Goal: Transaction & Acquisition: Purchase product/service

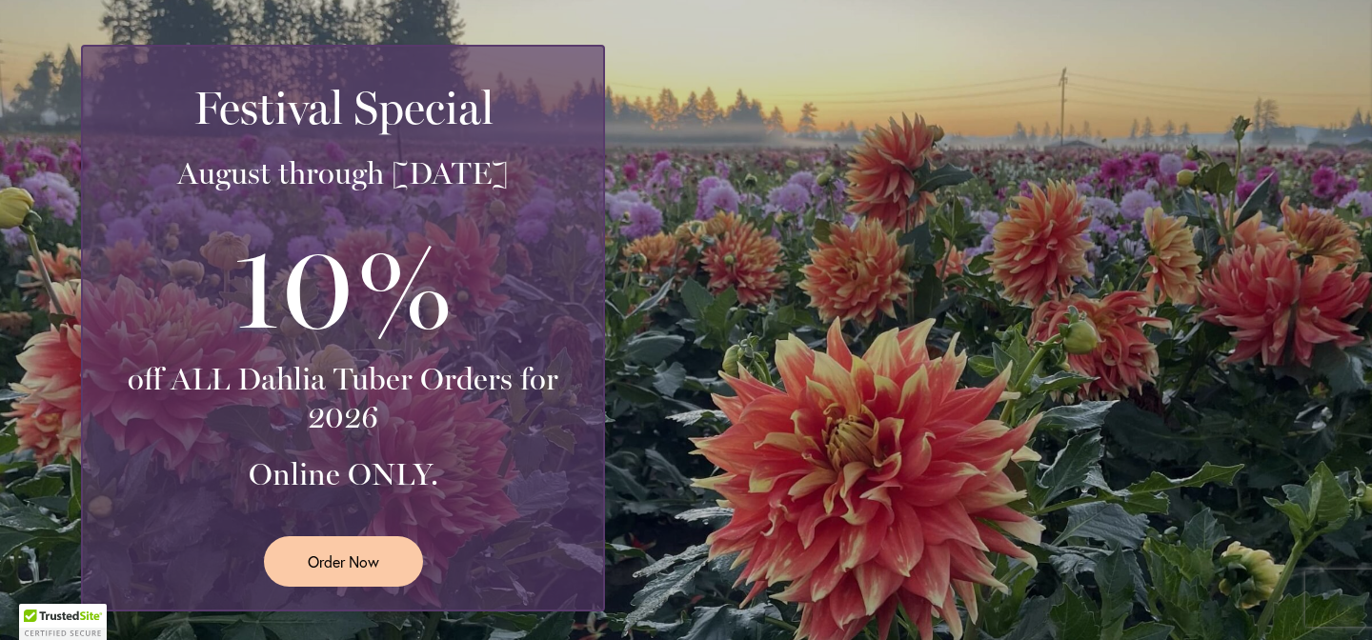
scroll to position [364, 0]
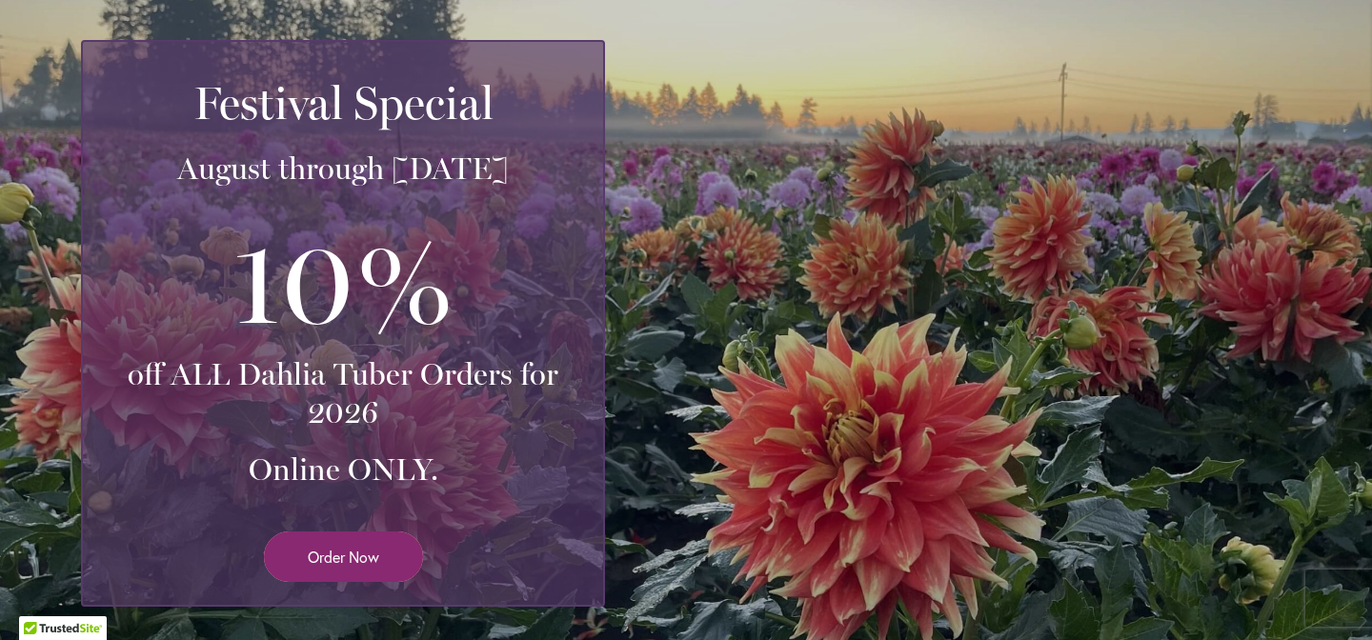
click at [309, 569] on link "Order Now" at bounding box center [343, 557] width 159 height 51
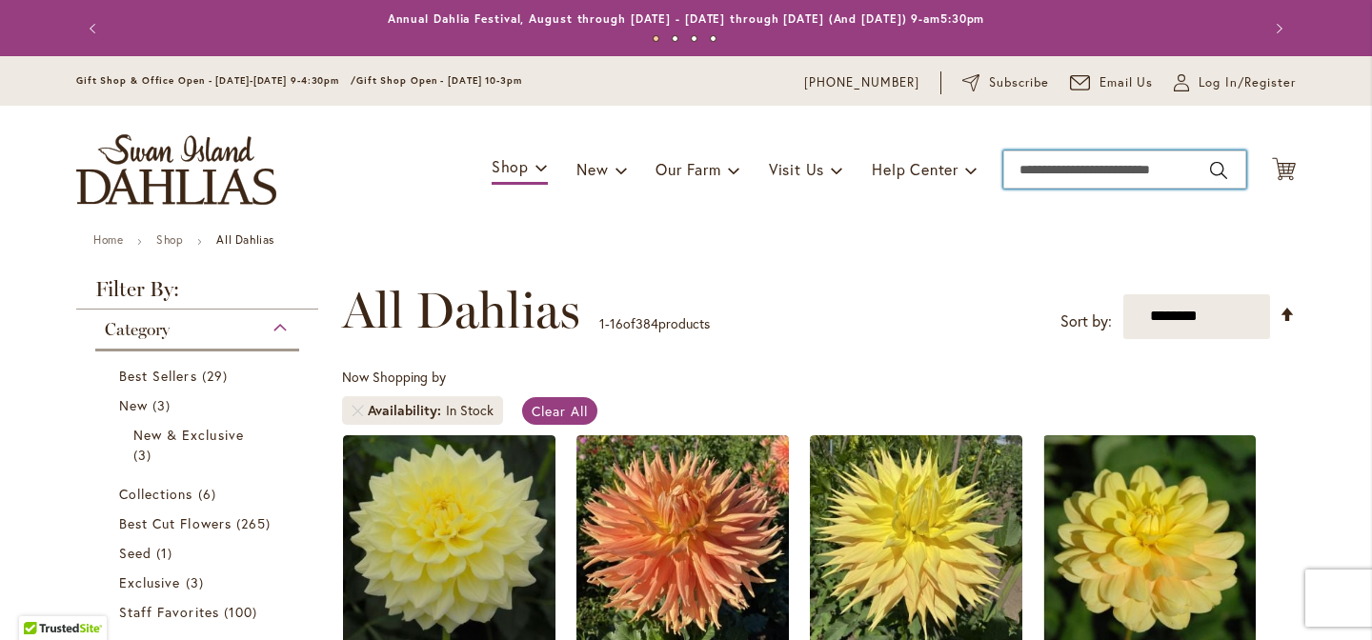
click at [1128, 162] on input "Search" at bounding box center [1125, 170] width 243 height 38
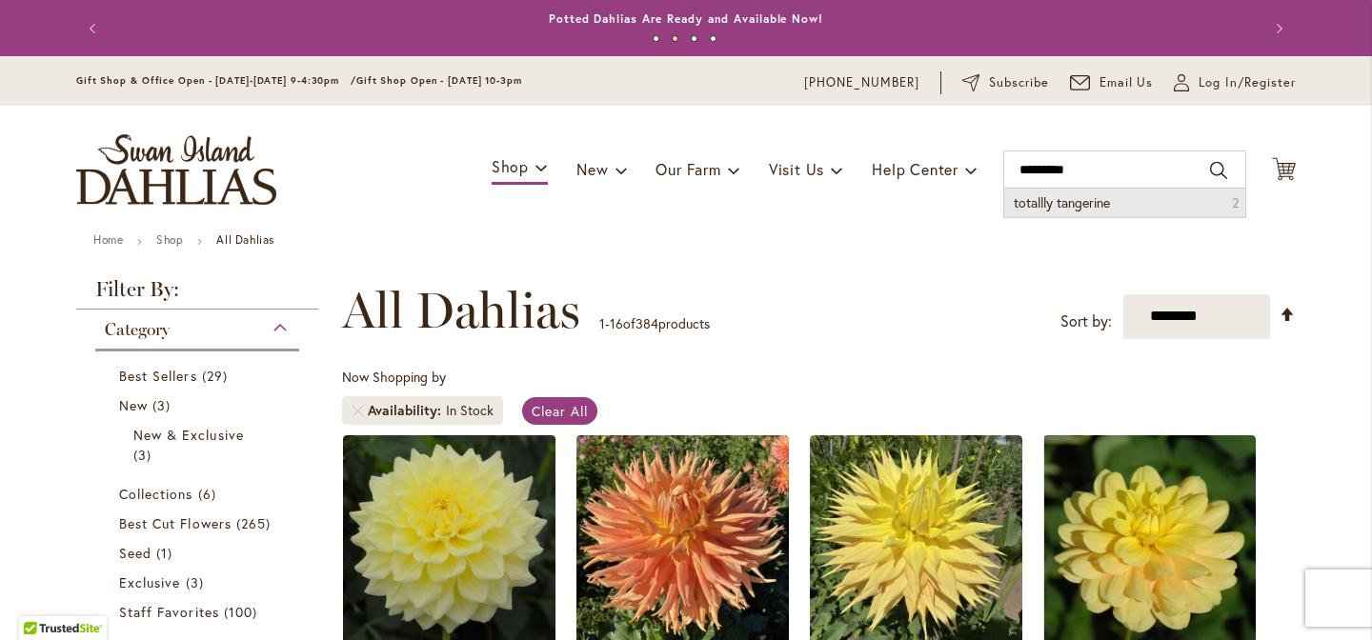
click at [1092, 197] on span "totallly tangerine" at bounding box center [1062, 202] width 96 height 18
type input "**********"
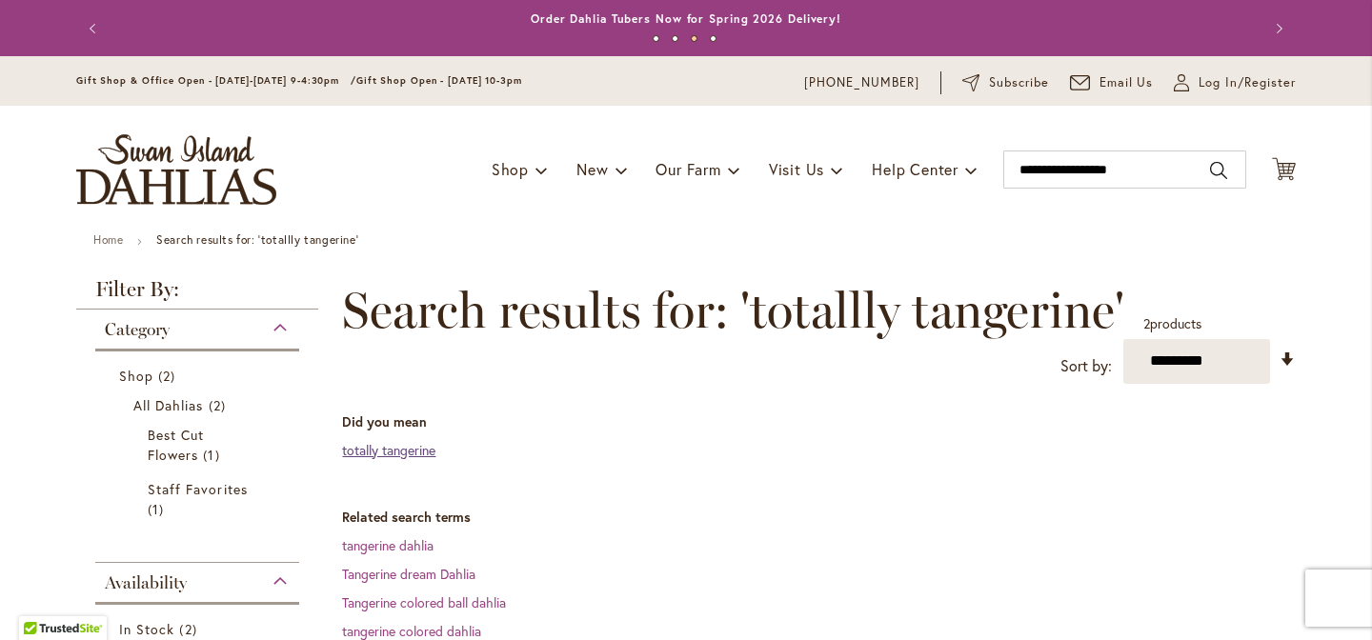
click at [412, 448] on link "totally tangerine" at bounding box center [388, 450] width 93 height 18
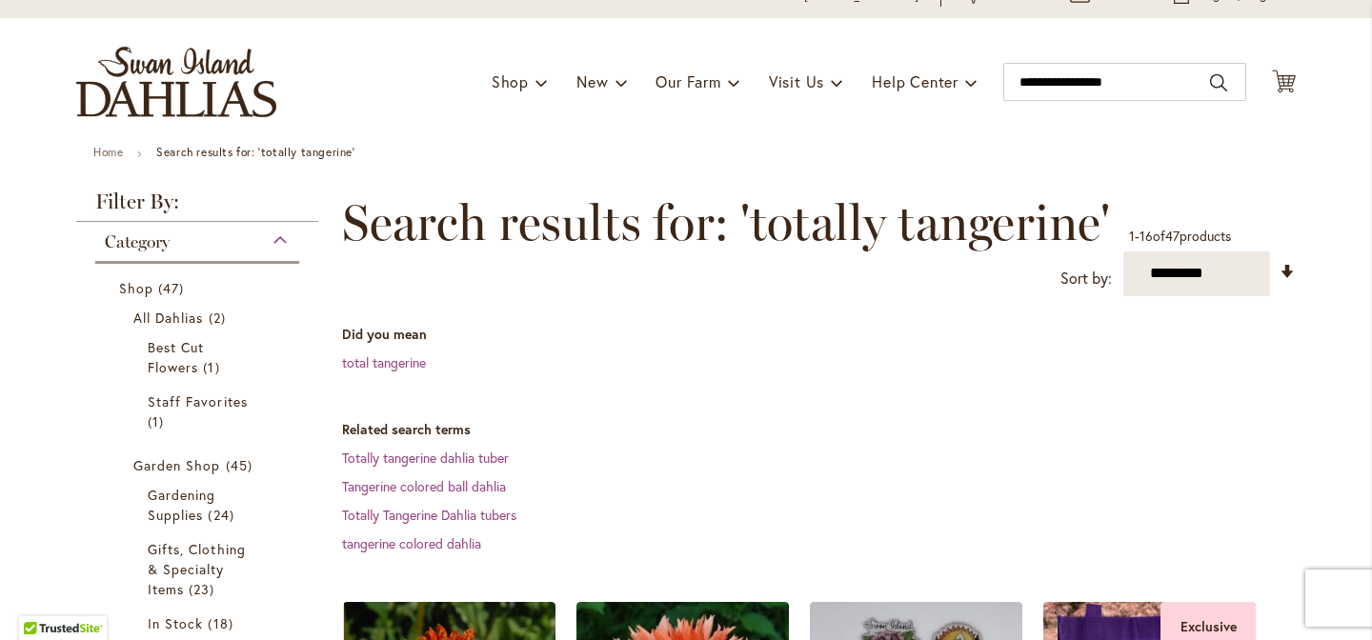
scroll to position [585, 0]
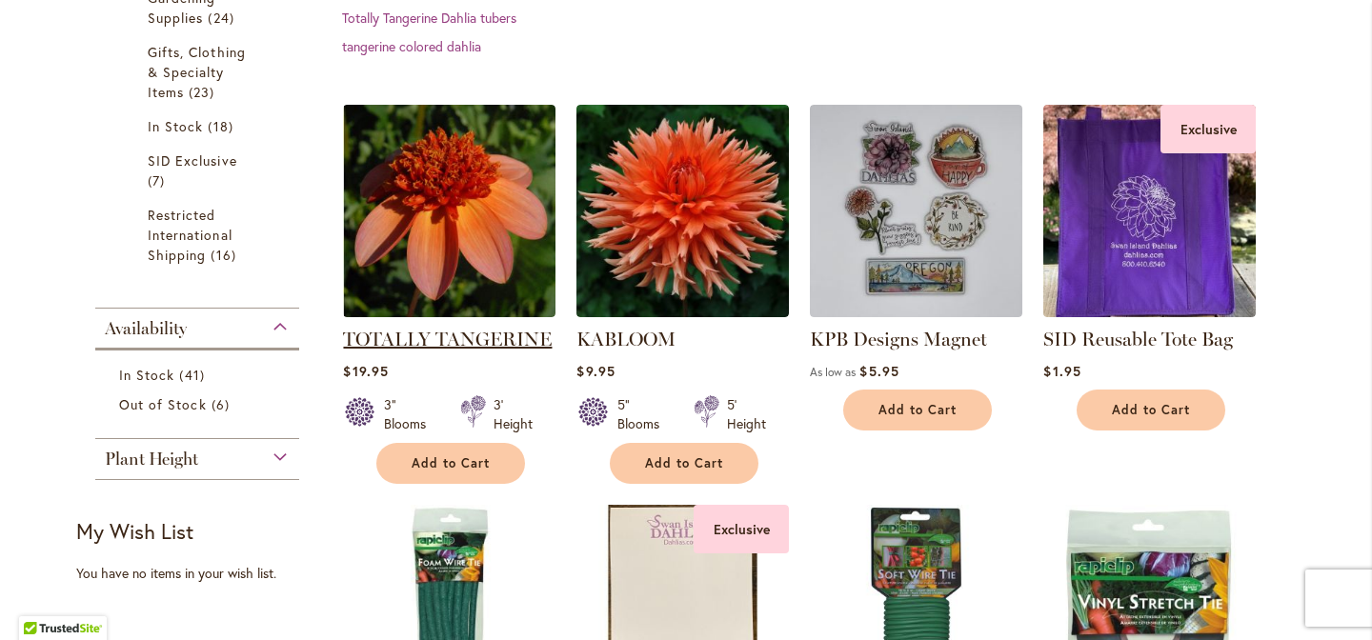
click at [427, 337] on link "TOTALLY TANGERINE" at bounding box center [447, 339] width 209 height 23
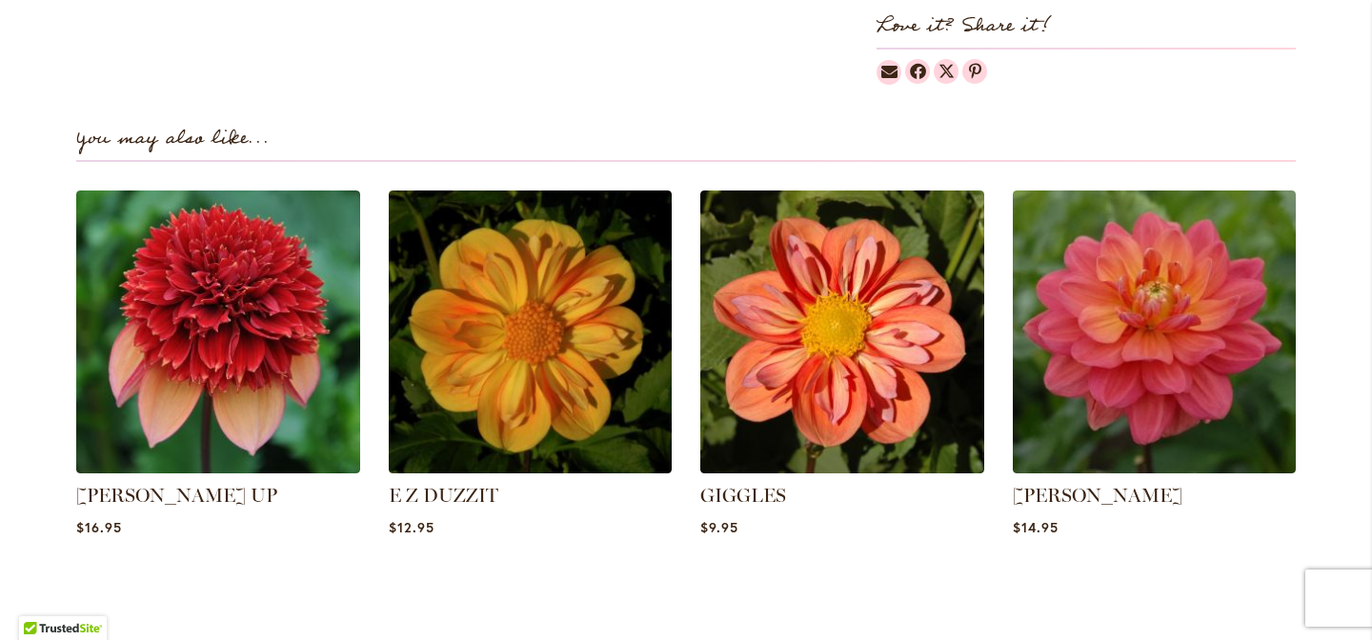
scroll to position [1316, 0]
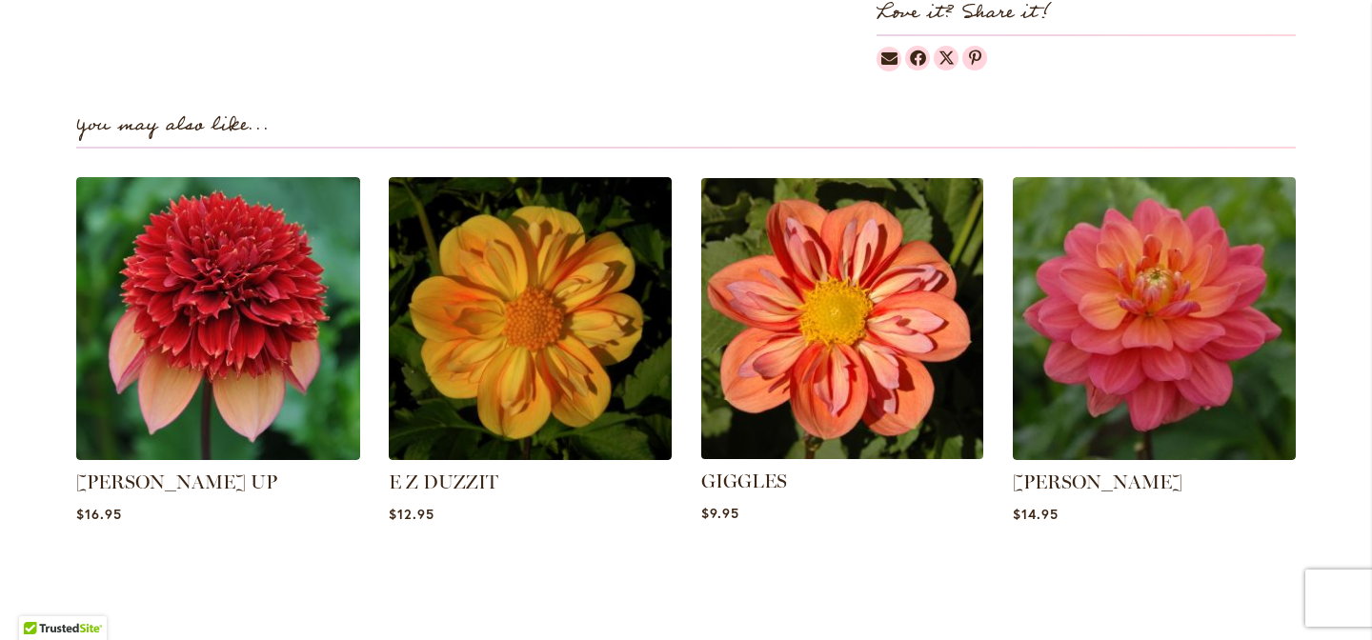
click at [823, 287] on img at bounding box center [842, 318] width 295 height 295
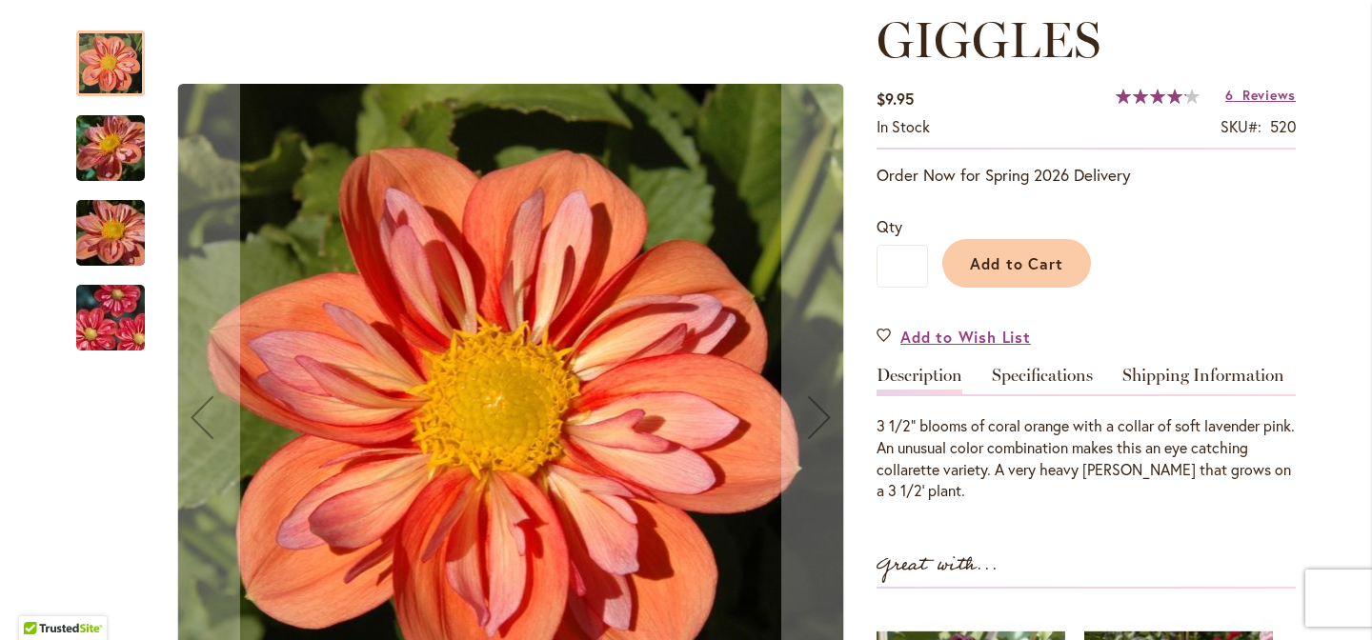
scroll to position [270, 0]
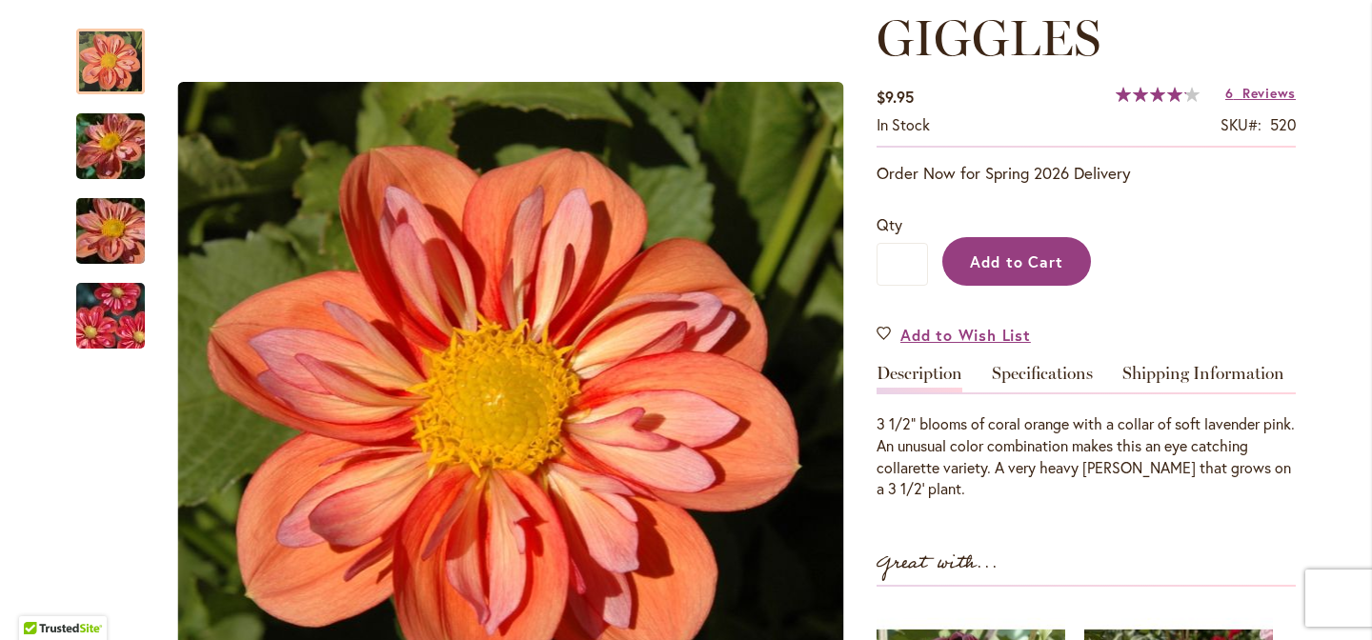
click at [1009, 264] on span "Add to Cart" at bounding box center [1017, 262] width 94 height 20
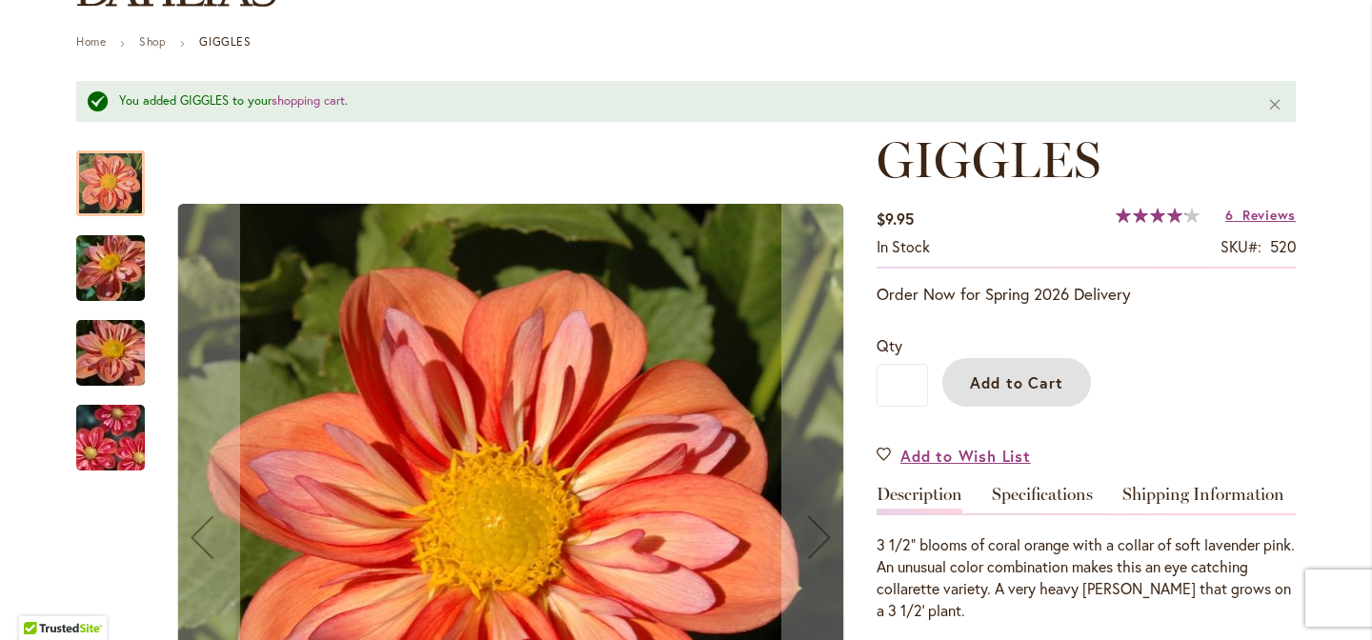
scroll to position [0, 0]
